Goal: Find specific page/section: Find specific page/section

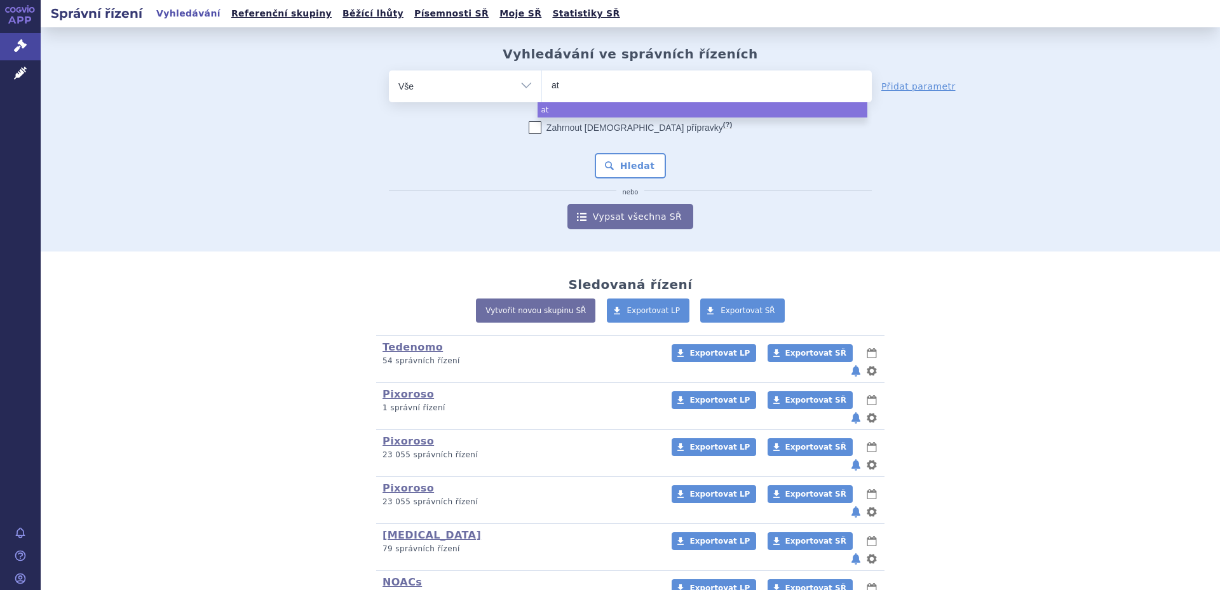
select select
type input "a"
type input "pra"
type input "pragi"
type input "pragiol"
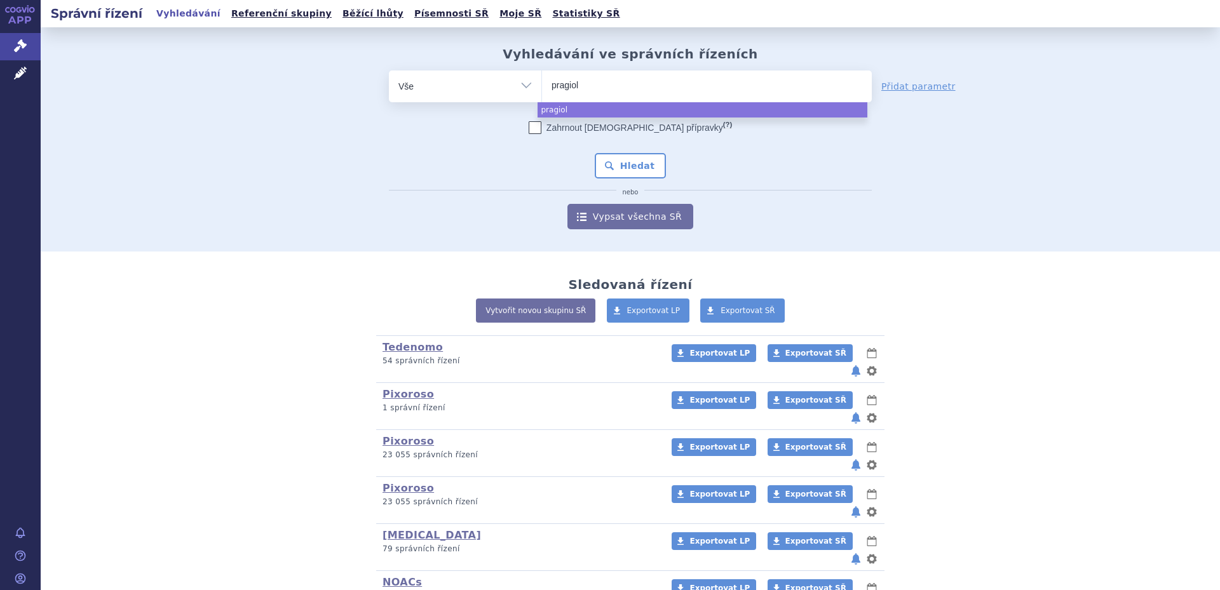
type input "[GEOGRAPHIC_DATA]"
select select "[GEOGRAPHIC_DATA]"
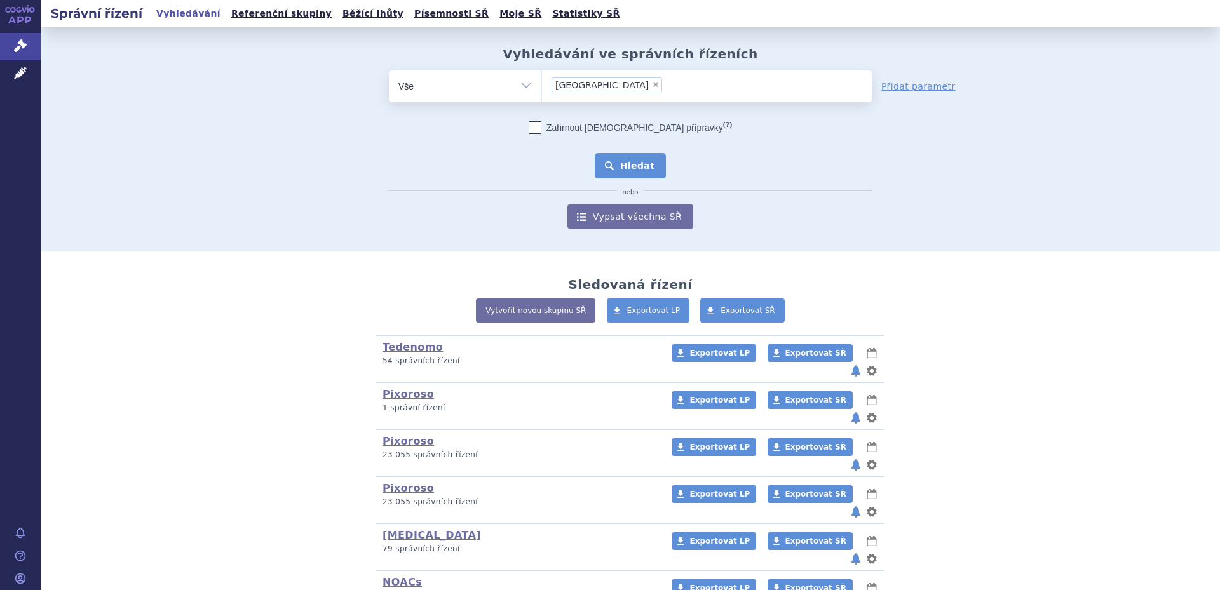
click at [633, 168] on button "Hledat" at bounding box center [631, 165] width 72 height 25
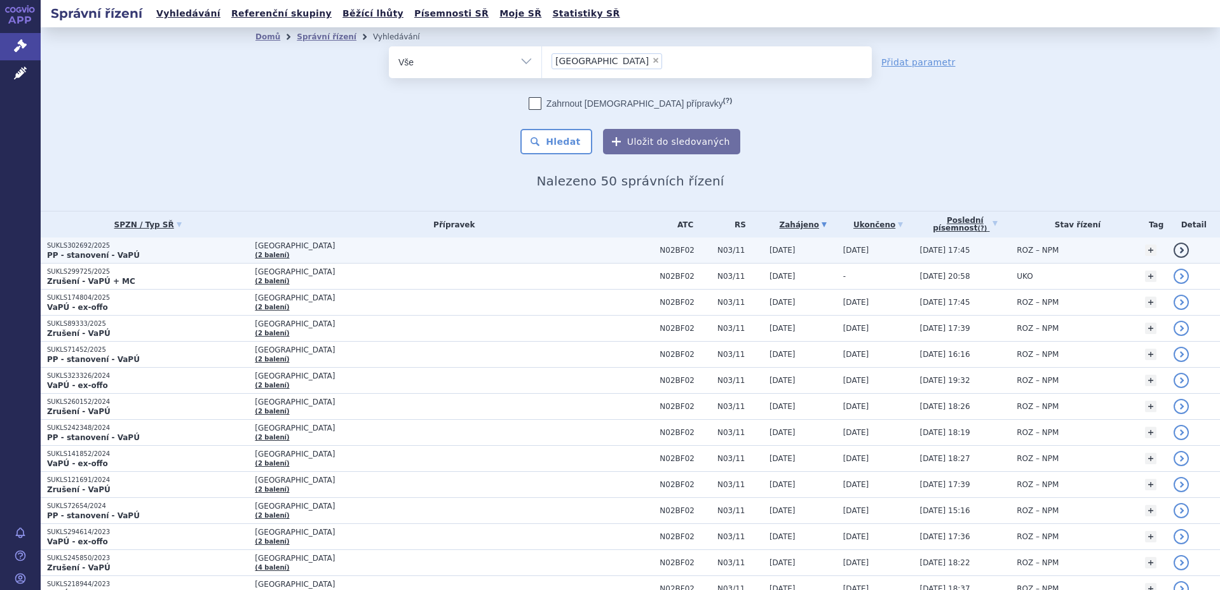
click at [320, 247] on span "[GEOGRAPHIC_DATA]" at bounding box center [414, 245] width 318 height 9
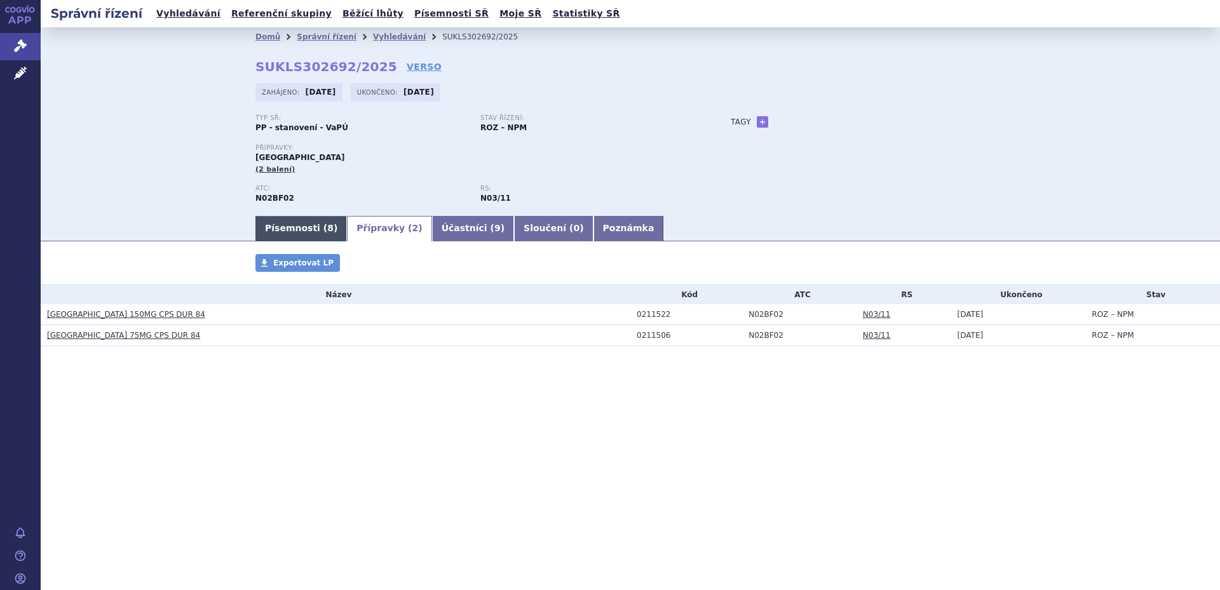
click at [301, 230] on link "Písemnosti ( 8 )" at bounding box center [300, 228] width 91 height 25
